Goal: Check status: Check status

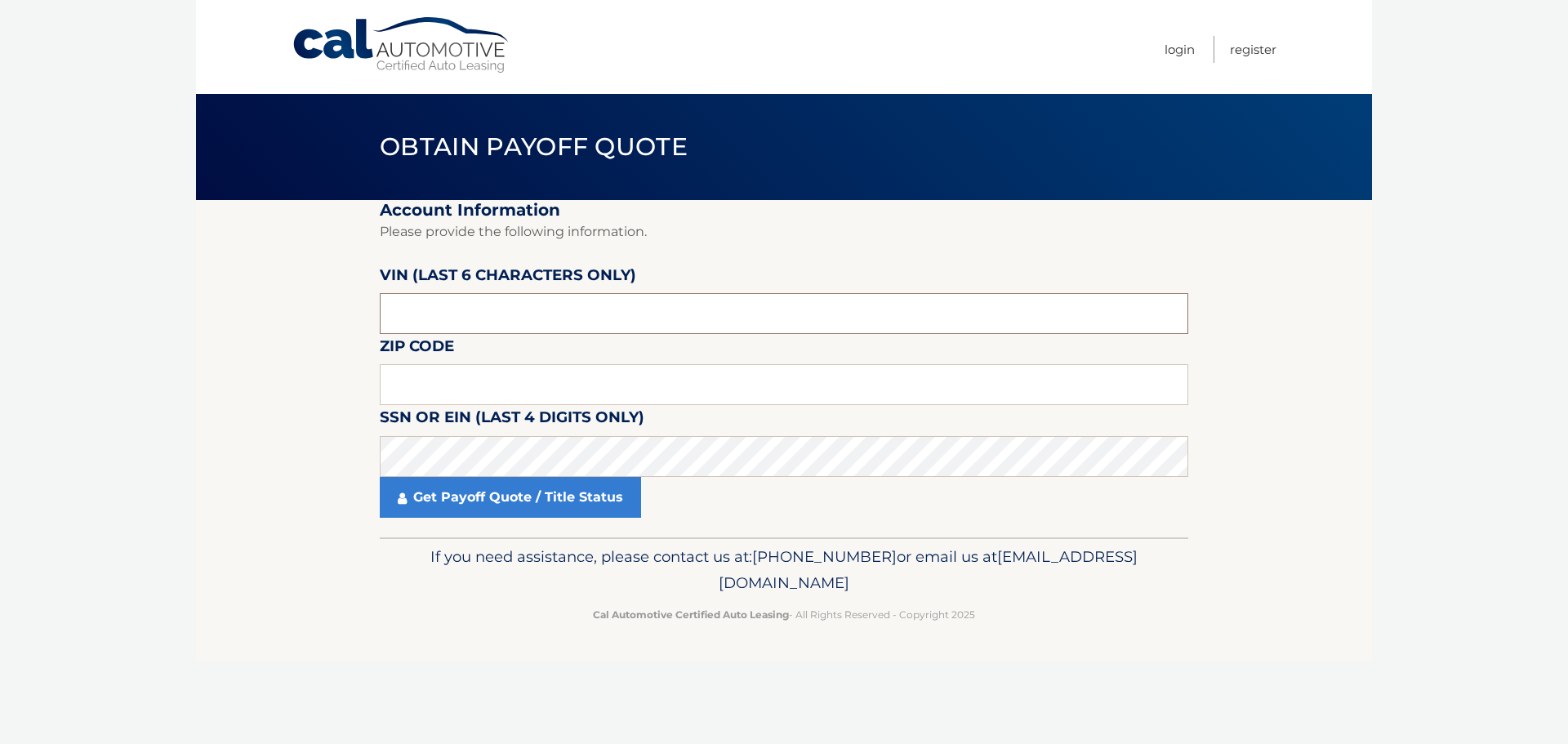
click at [526, 318] on input "text" at bounding box center [784, 314] width 809 height 41
type input "024455"
type input "08610"
click button "For Originating Dealer" at bounding box center [0, 0] width 0 height 0
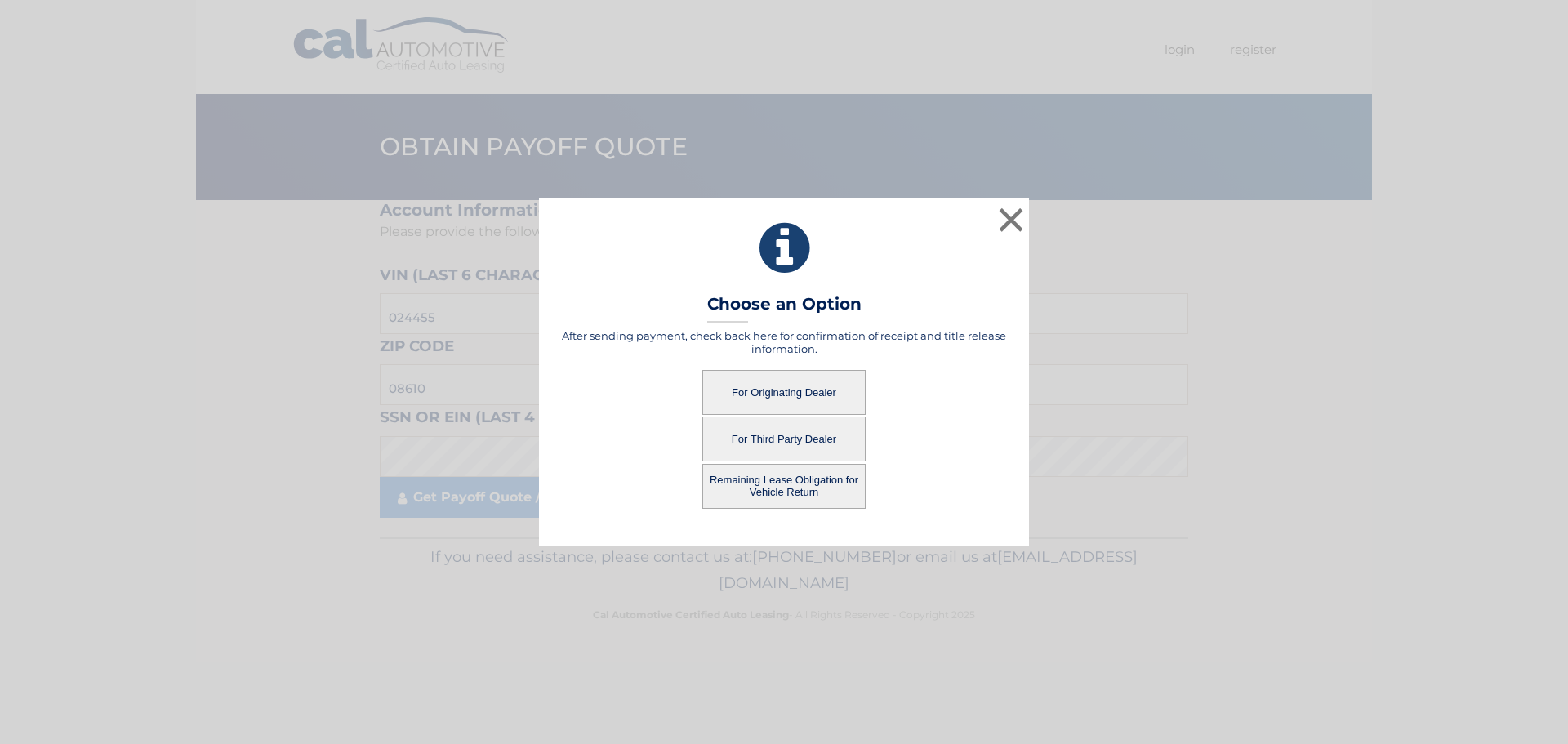
click at [749, 370] on button "For Originating Dealer" at bounding box center [784, 392] width 164 height 45
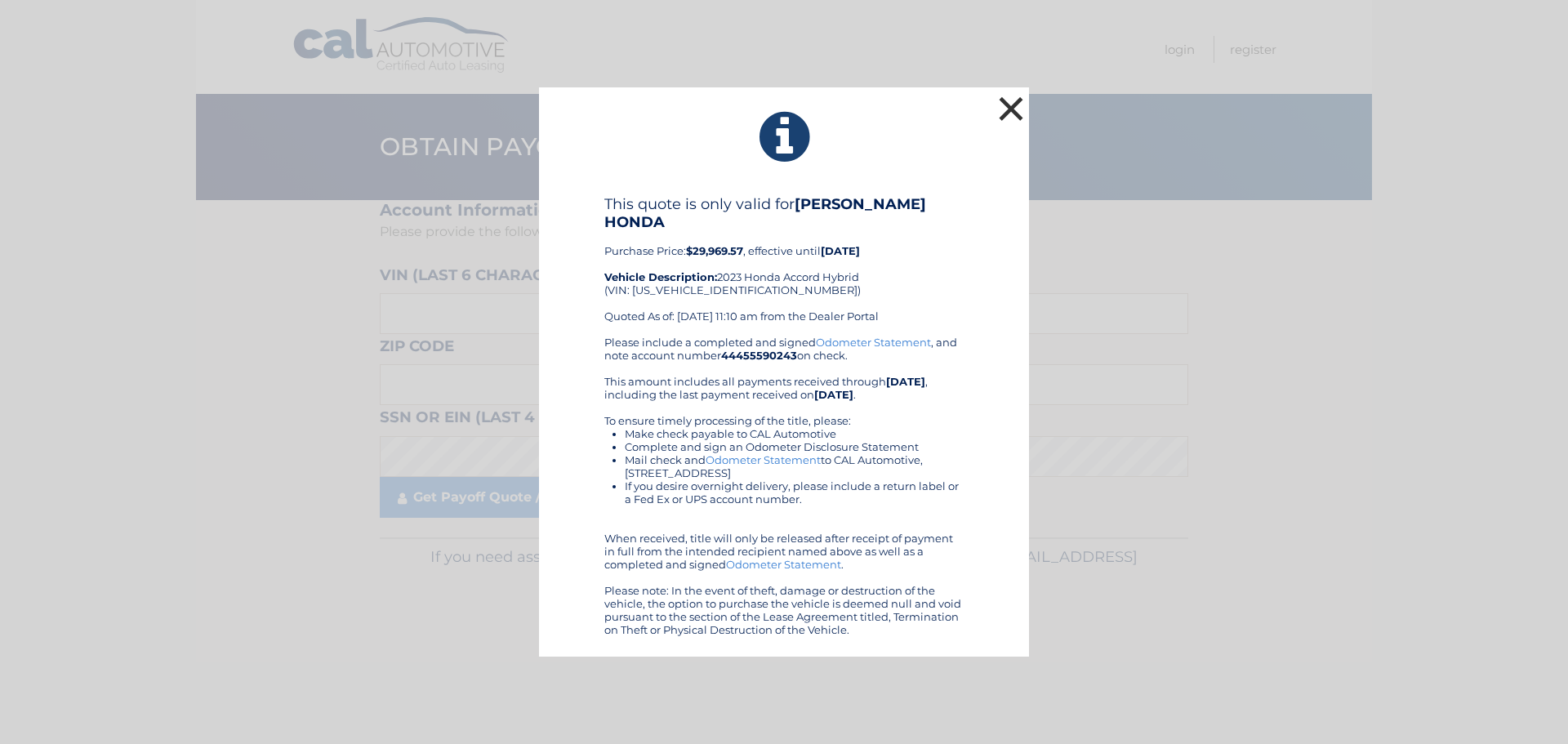
click at [1009, 118] on button "×" at bounding box center [1011, 109] width 33 height 33
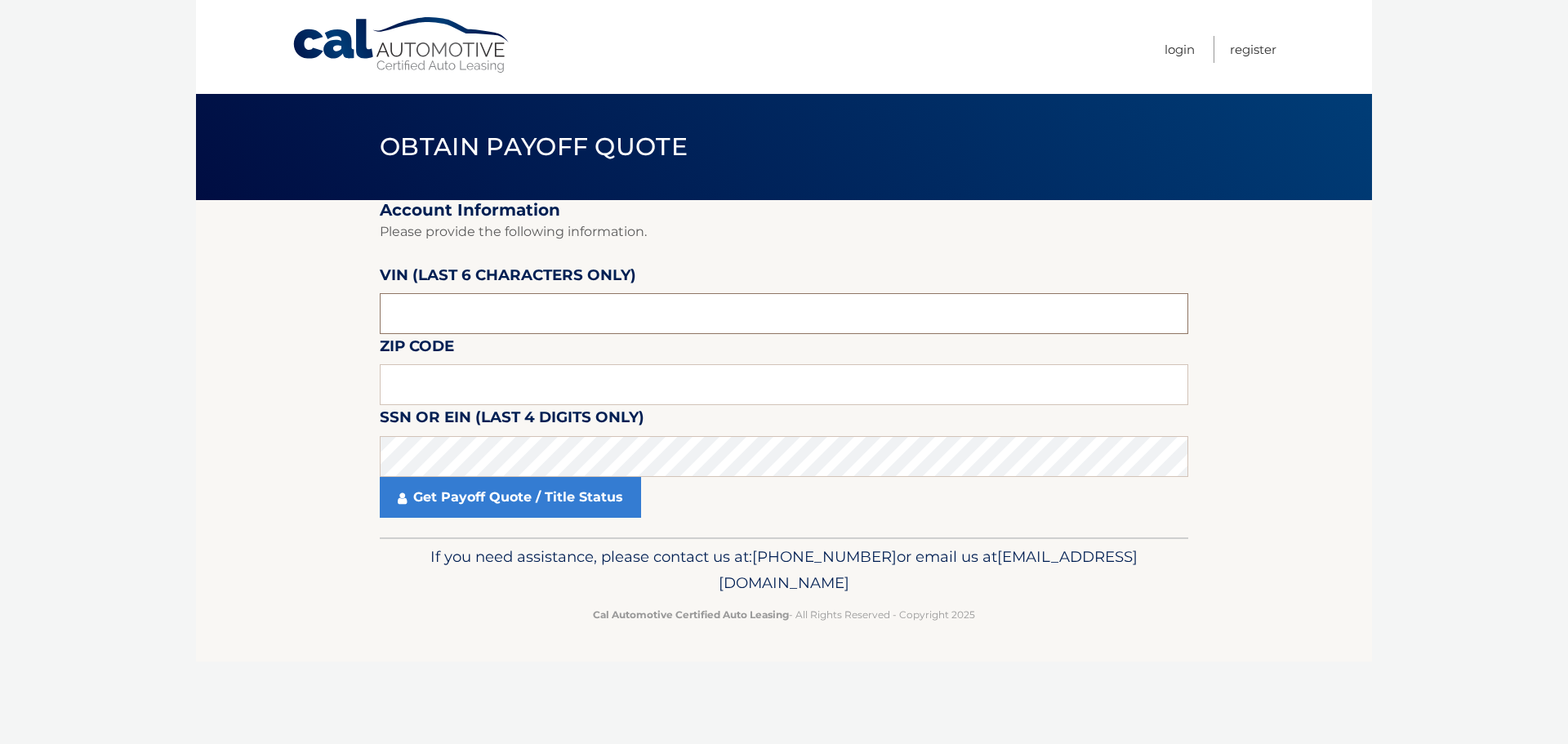
click at [542, 304] on input "text" at bounding box center [784, 314] width 809 height 41
type input "532415"
type input "19136"
click button "For Originating Dealer" at bounding box center [0, 0] width 0 height 0
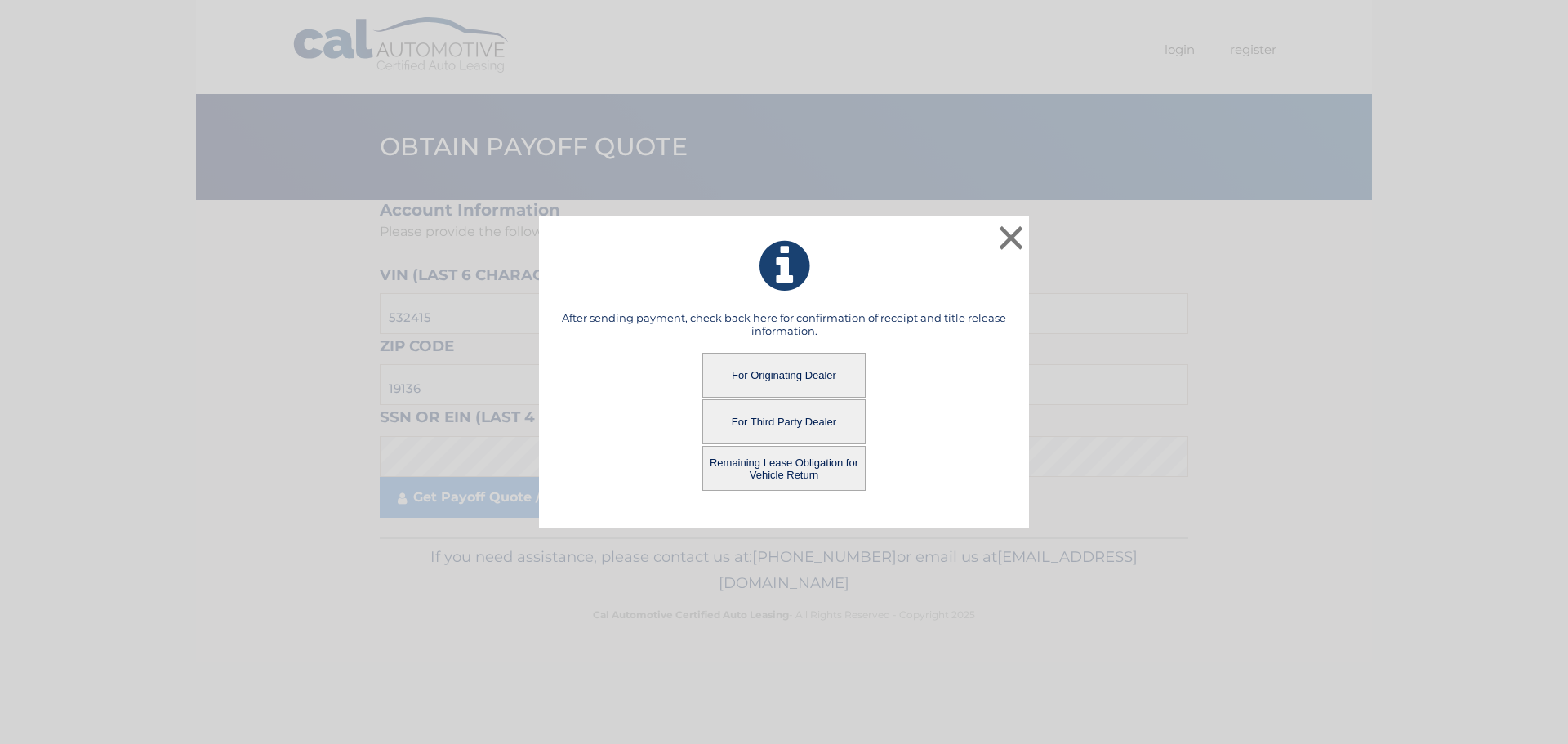
click at [757, 369] on button "For Originating Dealer" at bounding box center [784, 375] width 164 height 45
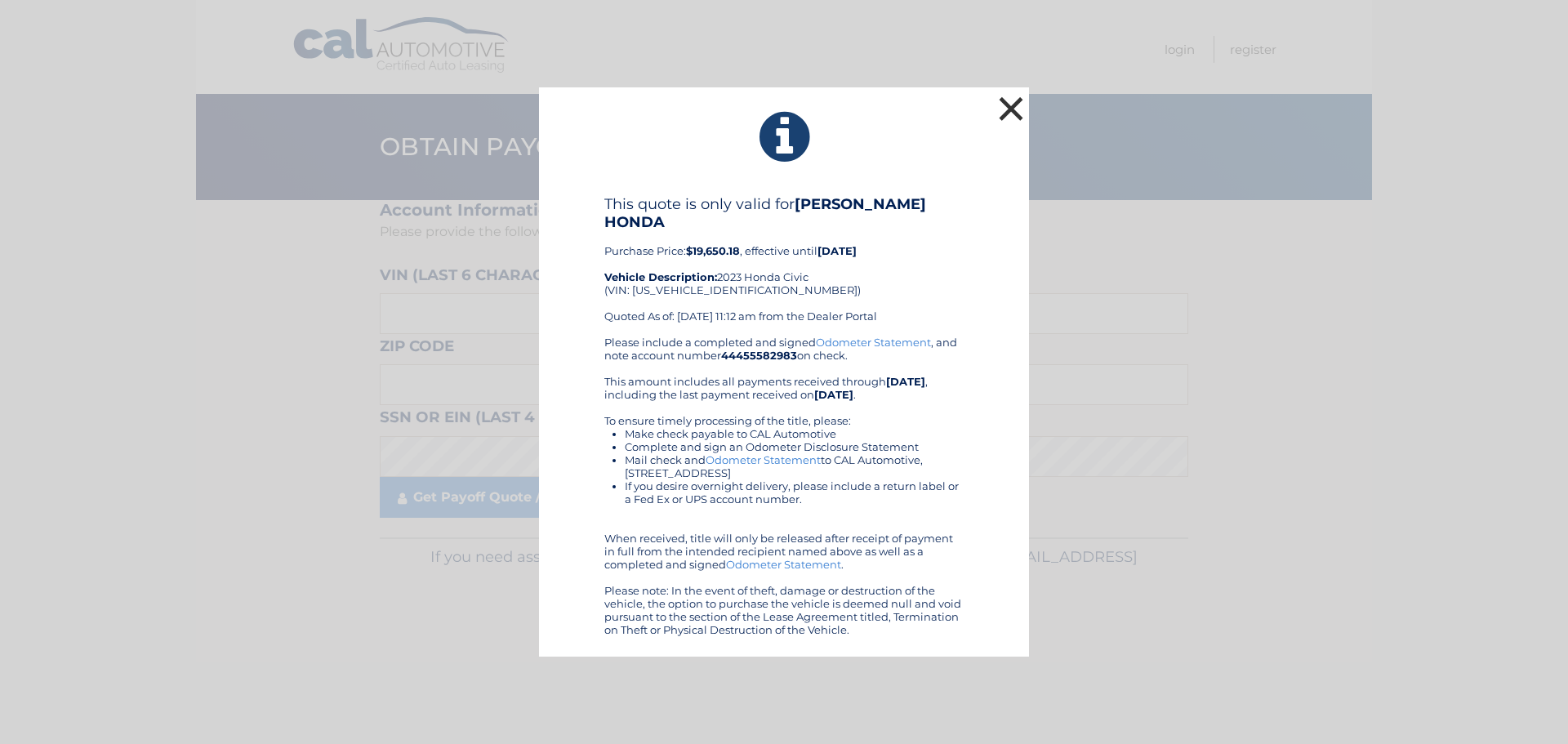
click at [1013, 124] on button "×" at bounding box center [1011, 109] width 33 height 33
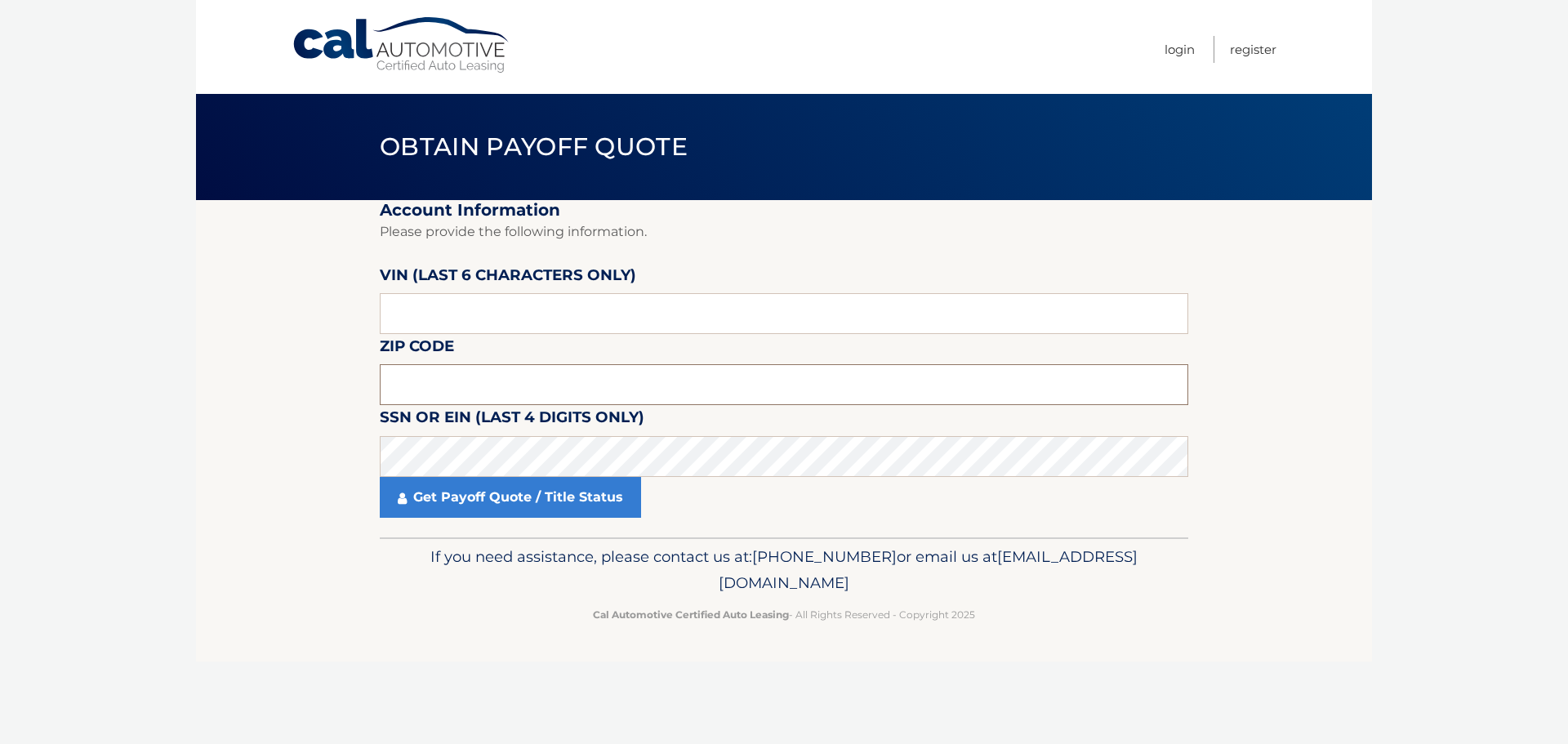
click at [453, 384] on input "text" at bounding box center [784, 384] width 809 height 41
type input "19050"
click at [510, 293] on label "VIN (last 6 characters only)" at bounding box center [508, 277] width 256 height 30
click at [511, 299] on input "text" at bounding box center [784, 314] width 809 height 41
type input "003598"
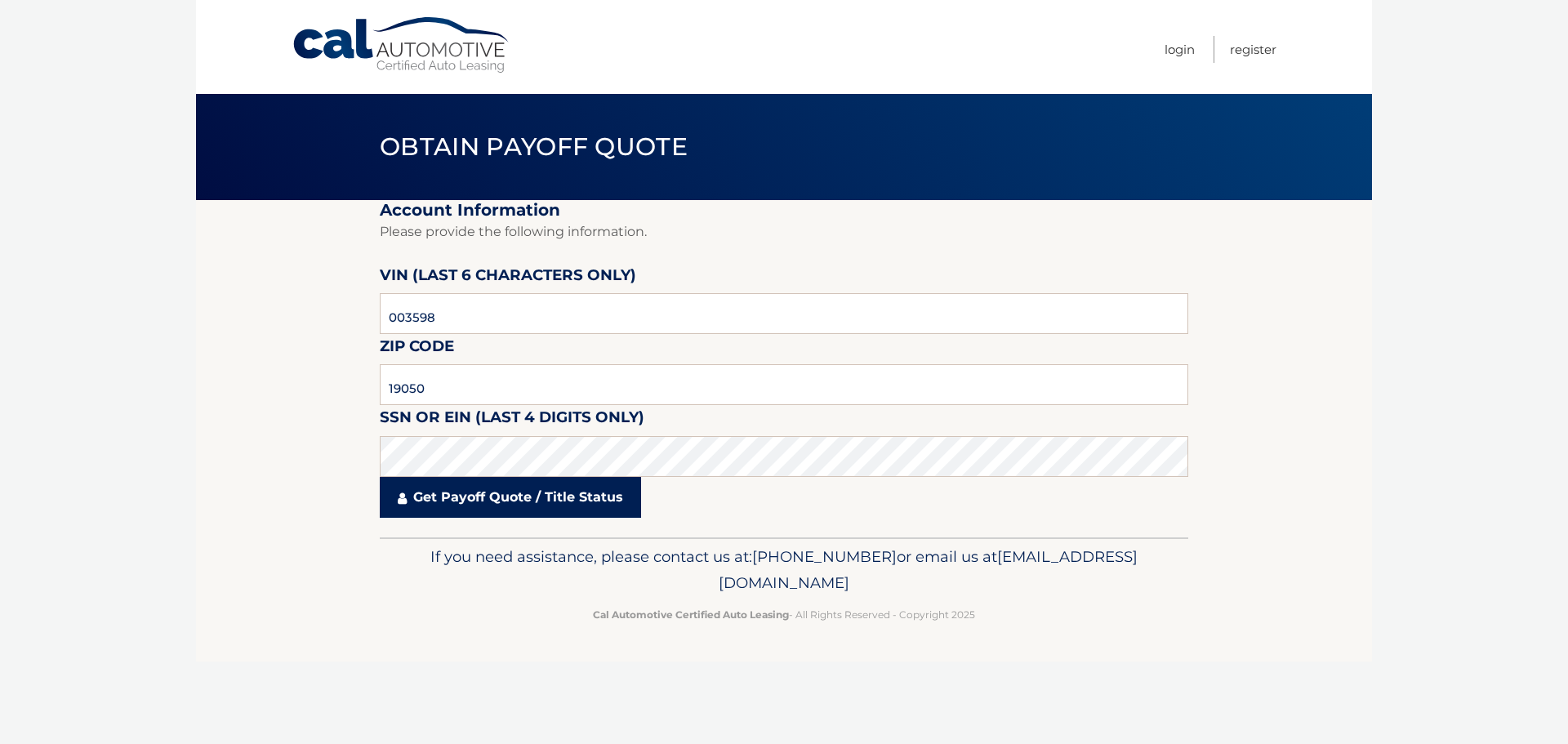
click at [544, 507] on link "Get Payoff Quote / Title Status" at bounding box center [510, 497] width 262 height 41
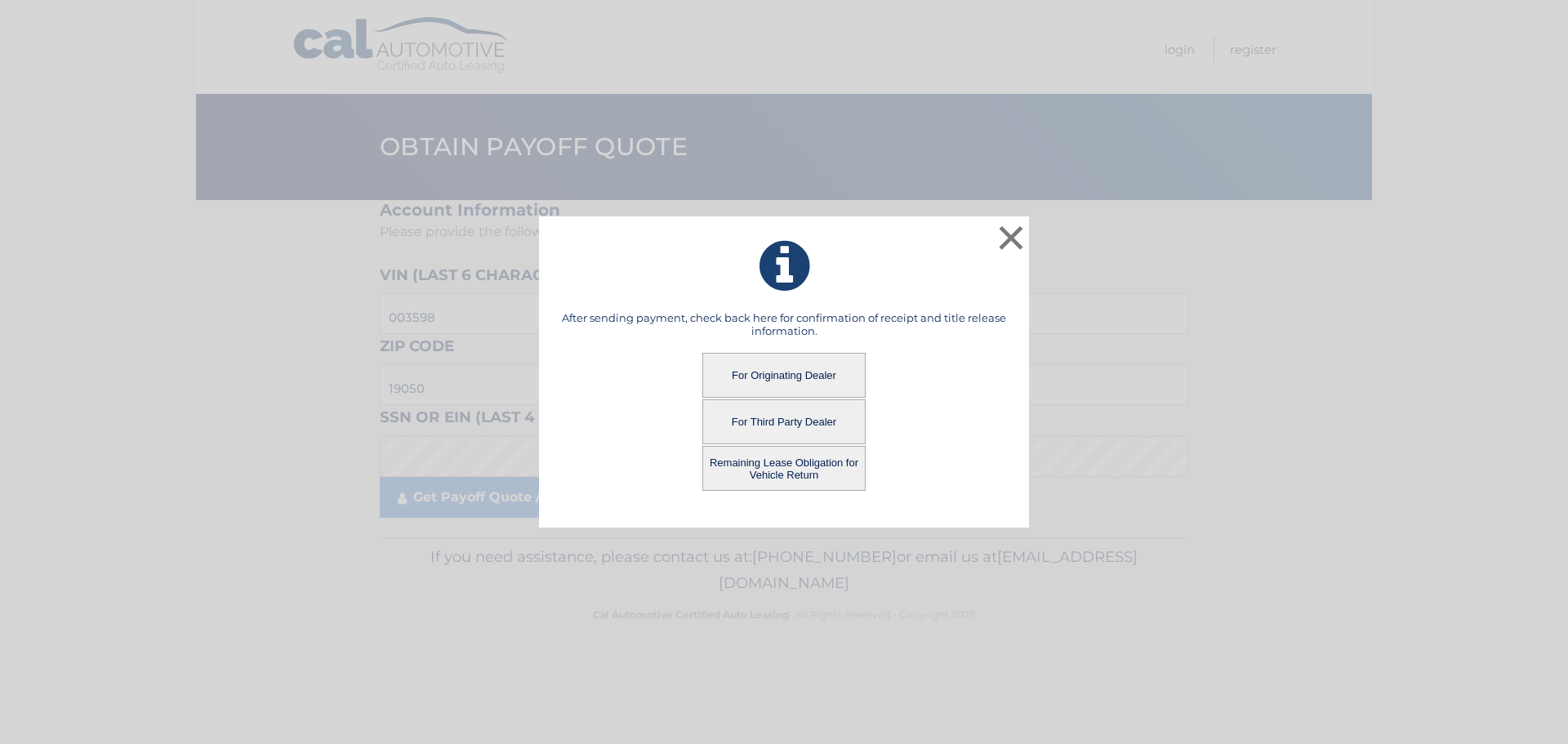
click at [777, 367] on button "For Originating Dealer" at bounding box center [784, 375] width 164 height 45
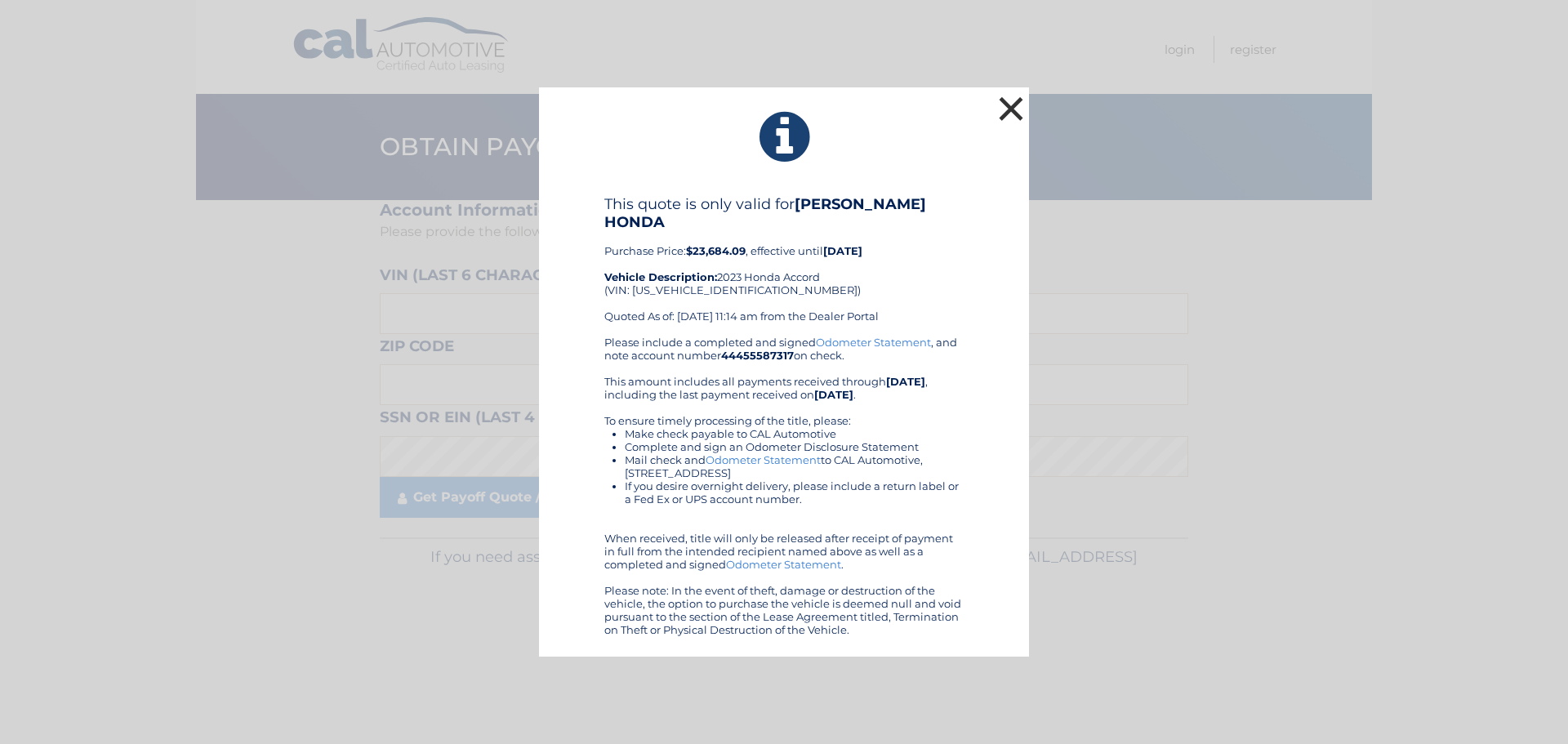
click at [1020, 115] on button "×" at bounding box center [1011, 109] width 33 height 33
